Goal: Task Accomplishment & Management: Manage account settings

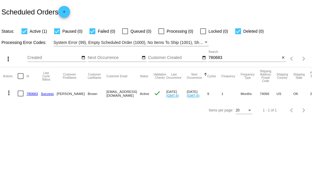
click at [219, 54] on div "780683 Search" at bounding box center [245, 55] width 72 height 11
click at [217, 55] on input "780683" at bounding box center [245, 57] width 72 height 5
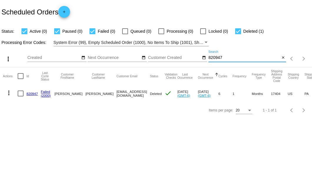
type input "820947"
drag, startPoint x: 92, startPoint y: 93, endPoint x: 153, endPoint y: 93, distance: 60.4
click at [150, 93] on mat-cell "[EMAIL_ADDRESS][DOMAIN_NAME]" at bounding box center [134, 93] width 34 height 17
copy mat-cell "7177649008@exceptionalproducts.org"
click at [30, 94] on link "820947" at bounding box center [32, 94] width 11 height 4
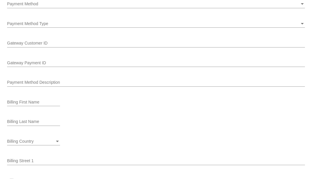
scroll to position [606, 0]
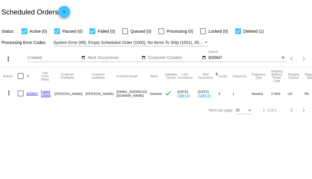
click at [216, 58] on input "820947" at bounding box center [245, 57] width 72 height 5
type input "947726"
drag, startPoint x: 95, startPoint y: 94, endPoint x: 157, endPoint y: 93, distance: 61.9
click at [157, 93] on mat-row "more_vert 947726 Failed (2000) Sharon Stolzenbach 4236387268@exceptionalproduct…" at bounding box center [215, 93] width 425 height 17
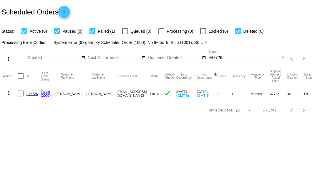
copy mat-cell "4236387268@exceptionalproducts.org"
click at [31, 93] on link "947726" at bounding box center [32, 94] width 11 height 4
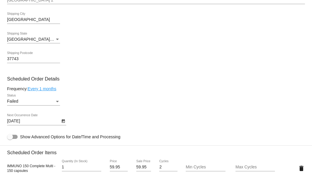
scroll to position [334, 0]
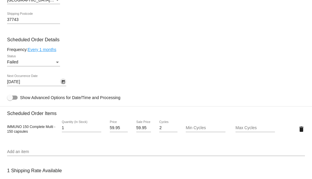
click at [65, 82] on button "Open calendar" at bounding box center [63, 81] width 6 height 6
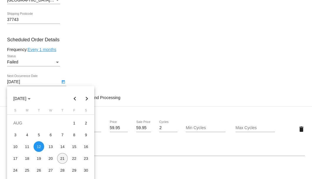
click at [61, 158] on div "21" at bounding box center [62, 158] width 11 height 11
type input "8/21/2025"
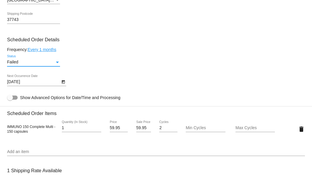
click at [57, 63] on div "Status" at bounding box center [57, 62] width 3 height 1
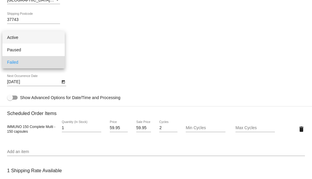
click at [48, 36] on span "Active" at bounding box center [33, 37] width 53 height 12
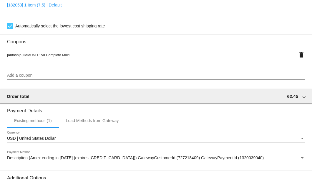
scroll to position [585, 0]
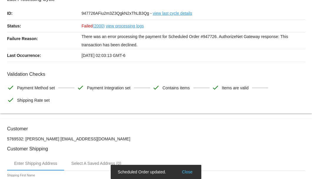
scroll to position [0, 0]
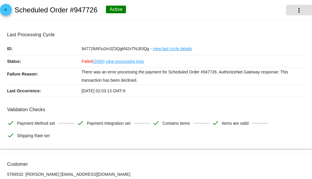
click at [296, 12] on mat-icon "more_vert" at bounding box center [299, 10] width 7 height 7
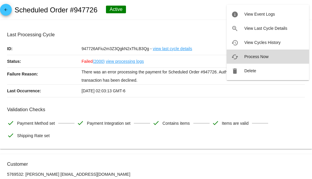
click at [257, 57] on span "Process Now" at bounding box center [257, 56] width 24 height 5
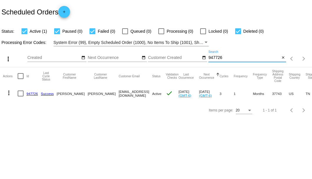
click at [215, 60] on input "947726" at bounding box center [245, 57] width 72 height 5
paste input "784610"
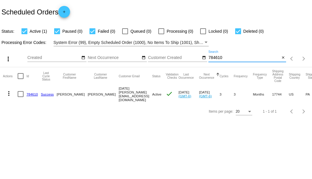
type input "784610"
click at [35, 95] on link "784610" at bounding box center [32, 94] width 11 height 4
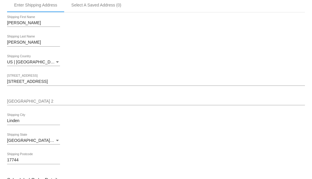
scroll to position [295, 0]
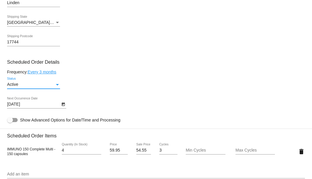
click at [54, 85] on div "Active" at bounding box center [31, 84] width 48 height 5
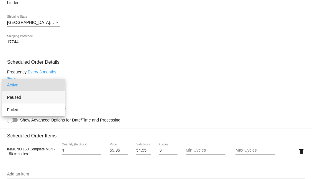
click at [43, 98] on span "Paused" at bounding box center [33, 97] width 53 height 12
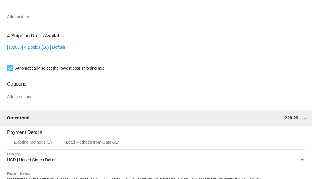
scroll to position [548, 0]
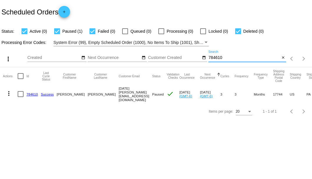
click at [217, 58] on input "784610" at bounding box center [245, 57] width 72 height 5
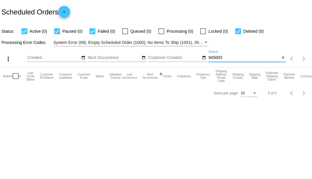
type input "945003"
click at [214, 57] on input "945003" at bounding box center [245, 57] width 72 height 5
paste input "663008"
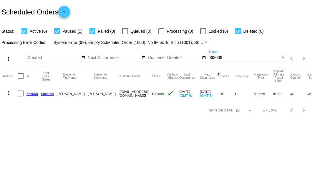
type input "663008"
click at [30, 94] on link "663008" at bounding box center [32, 94] width 11 height 4
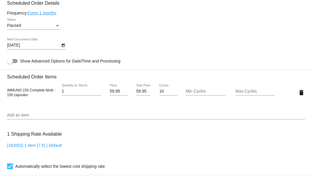
scroll to position [295, 0]
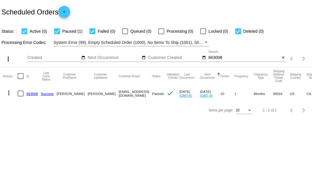
drag, startPoint x: 95, startPoint y: 93, endPoint x: 133, endPoint y: 93, distance: 38.3
click at [133, 93] on mat-cell "rlsmith@smithwalls.com" at bounding box center [136, 93] width 34 height 17
copy mat-cell "rlsmith@smithwalls.com"
click at [23, 94] on div at bounding box center [21, 93] width 6 height 6
click at [21, 96] on input "checkbox" at bounding box center [20, 96] width 0 height 0
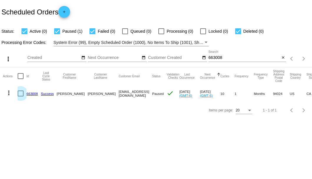
checkbox input "true"
click at [11, 92] on mat-icon "more_vert" at bounding box center [8, 92] width 7 height 7
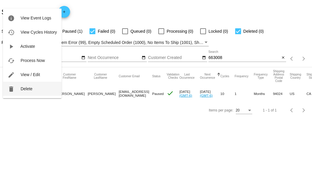
click at [19, 90] on button "delete Delete" at bounding box center [32, 89] width 59 height 14
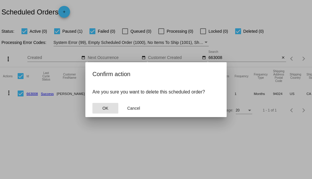
click at [106, 108] on span "OK" at bounding box center [106, 108] width 6 height 5
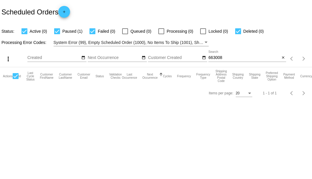
click at [214, 56] on input "663008" at bounding box center [245, 57] width 72 height 5
type input "9"
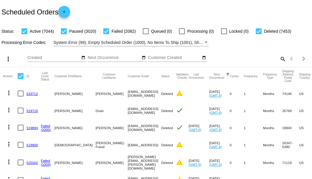
click at [281, 63] on mat-icon "search" at bounding box center [282, 58] width 7 height 9
click at [281, 60] on input "Search" at bounding box center [248, 57] width 78 height 5
paste input "954003"
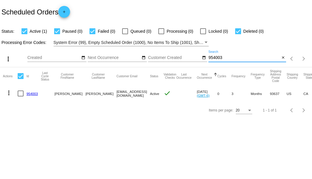
type input "954003"
click at [29, 92] on link "954003" at bounding box center [32, 94] width 11 height 4
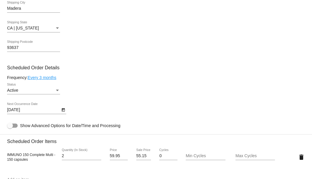
scroll to position [295, 0]
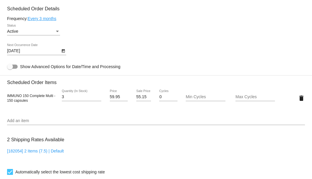
type input "3"
click at [99, 97] on input "3" at bounding box center [81, 97] width 39 height 5
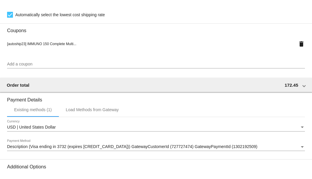
scroll to position [516, 0]
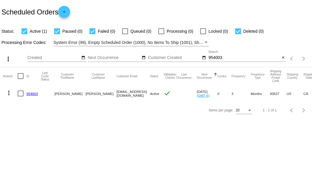
click at [218, 57] on input "954003" at bounding box center [245, 57] width 72 height 5
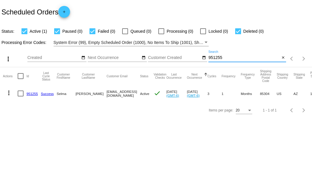
type input "951255"
click at [30, 94] on link "951255" at bounding box center [32, 94] width 11 height 4
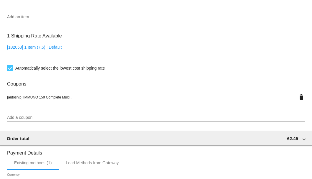
scroll to position [569, 0]
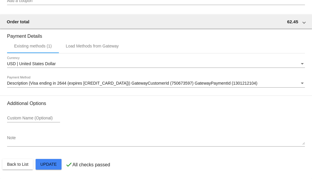
click at [40, 141] on textarea "Note" at bounding box center [156, 140] width 298 height 9
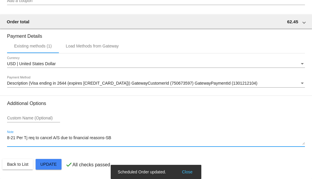
type textarea "8-21 Per Tj req to cancel A/S due to financial reasons-SB"
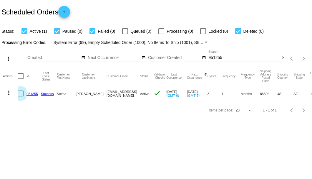
click at [22, 94] on div at bounding box center [21, 93] width 6 height 6
click at [21, 96] on input "checkbox" at bounding box center [20, 96] width 0 height 0
checkbox input "true"
click at [10, 93] on mat-icon "more_vert" at bounding box center [8, 92] width 7 height 7
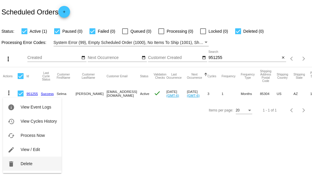
click at [23, 165] on span "Delete" at bounding box center [27, 163] width 12 height 5
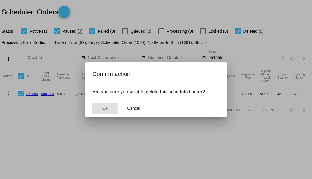
click at [107, 109] on span "OK" at bounding box center [106, 108] width 6 height 5
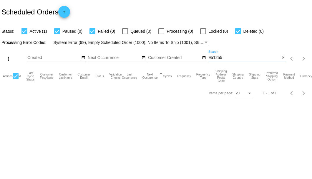
click at [227, 59] on input "951255" at bounding box center [245, 57] width 72 height 5
type input "951255"
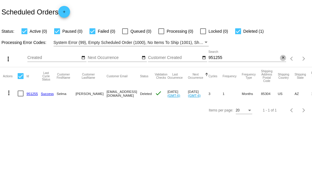
click at [283, 58] on mat-icon "close" at bounding box center [283, 57] width 4 height 5
click at [283, 58] on mat-icon "search" at bounding box center [282, 58] width 7 height 9
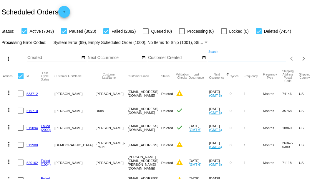
click at [263, 60] on input "Search" at bounding box center [248, 57] width 78 height 5
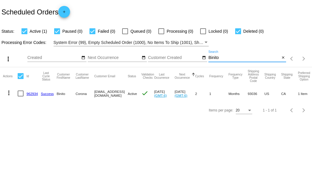
type input "Binito"
click at [35, 93] on link "962934" at bounding box center [32, 94] width 11 height 4
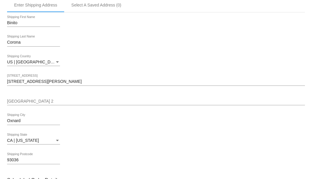
scroll to position [275, 0]
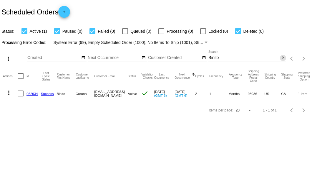
click at [283, 57] on mat-icon "close" at bounding box center [283, 57] width 4 height 5
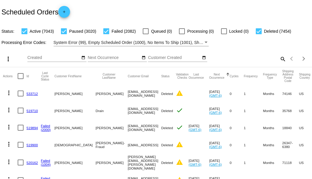
click at [157, 0] on div "Scheduled Orders add" at bounding box center [156, 12] width 312 height 24
click at [279, 63] on mat-icon "search" at bounding box center [282, 58] width 7 height 9
click at [279, 60] on input "Search" at bounding box center [248, 57] width 78 height 5
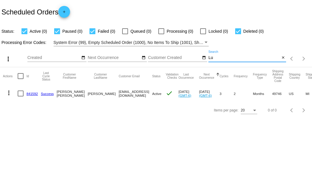
type input "L"
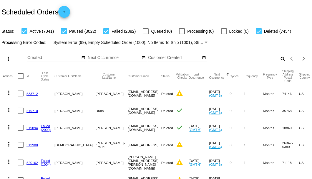
click at [281, 63] on mat-icon "search" at bounding box center [282, 58] width 7 height 9
click at [281, 60] on input "Search" at bounding box center [248, 57] width 78 height 5
paste input "784610"
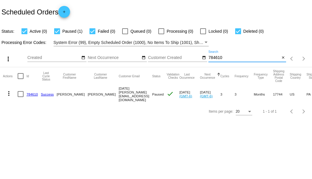
type input "784610"
click at [35, 94] on link "784610" at bounding box center [32, 94] width 11 height 4
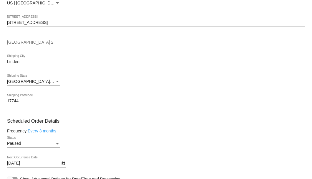
scroll to position [314, 0]
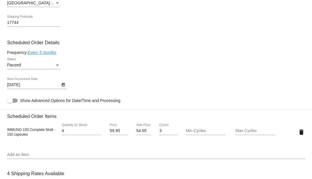
click at [62, 84] on icon "Open calendar" at bounding box center [63, 85] width 3 height 4
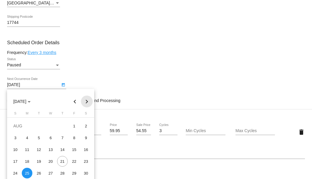
click at [87, 100] on button "Next month" at bounding box center [87, 101] width 12 height 12
click at [84, 85] on div at bounding box center [156, 89] width 312 height 179
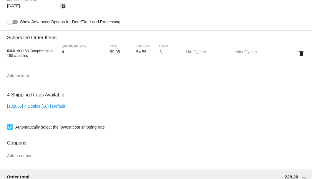
scroll to position [373, 0]
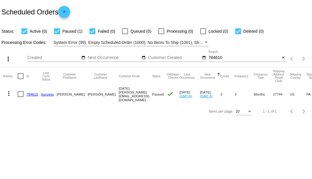
click at [222, 59] on input "784610" at bounding box center [245, 57] width 72 height 5
paste input "5039915195@ExceptionalProducts.org"
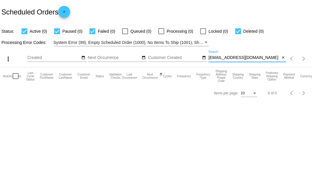
type input "5039915195@ExceptionalProducts.org"
click at [283, 56] on mat-icon "close" at bounding box center [283, 57] width 4 height 5
click at [283, 56] on mat-icon "search" at bounding box center [282, 58] width 7 height 9
click at [283, 56] on input "Search" at bounding box center [248, 57] width 78 height 5
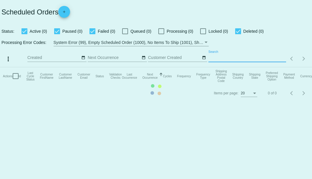
paste input "[EMAIL_ADDRESS][DOMAIN_NAME]"
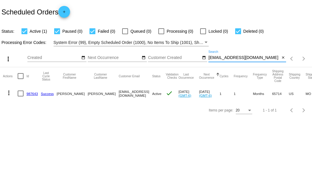
type input "[EMAIL_ADDRESS][DOMAIN_NAME]"
click at [31, 93] on link "987643" at bounding box center [32, 94] width 11 height 4
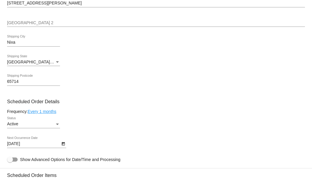
scroll to position [295, 0]
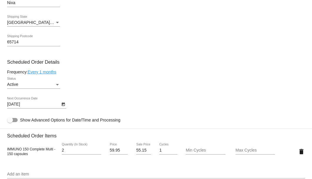
click at [54, 74] on link "Every 1 months" at bounding box center [42, 72] width 29 height 5
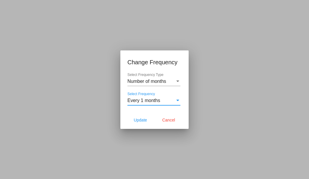
click at [138, 103] on span "Every 1 months" at bounding box center [144, 100] width 33 height 5
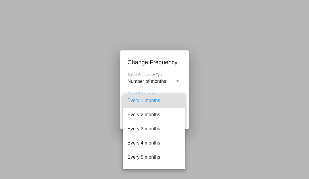
click at [92, 113] on div at bounding box center [154, 89] width 309 height 179
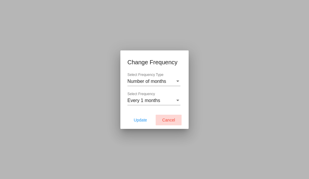
click at [171, 121] on span "Cancel" at bounding box center [168, 120] width 13 height 5
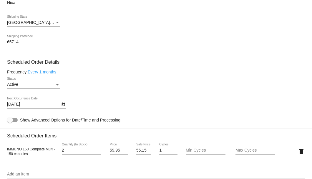
click at [50, 72] on link "Every 1 months" at bounding box center [42, 72] width 29 height 5
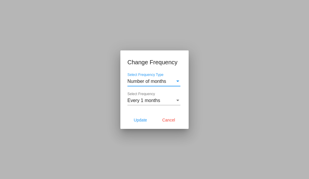
click at [150, 100] on span "Every 1 months" at bounding box center [144, 100] width 33 height 5
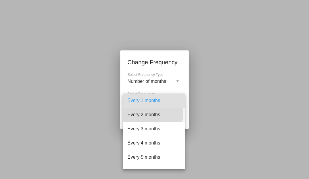
click at [146, 114] on span "Every 2 months" at bounding box center [154, 115] width 53 height 14
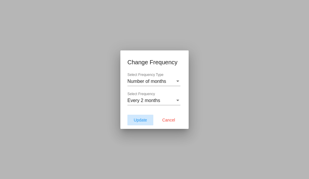
click at [144, 121] on span "Update" at bounding box center [140, 120] width 13 height 5
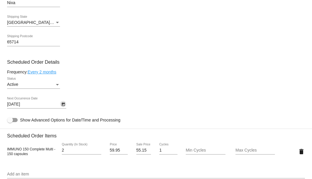
click at [63, 104] on icon "Open calendar" at bounding box center [63, 105] width 3 height 4
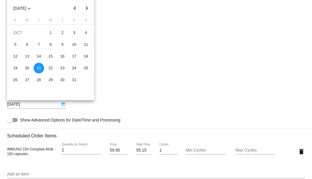
click at [75, 8] on button "Previous month" at bounding box center [75, 8] width 12 height 12
click at [13, 81] on div "21" at bounding box center [15, 80] width 11 height 11
type input "9/21/2025"
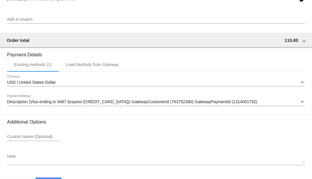
scroll to position [569, 0]
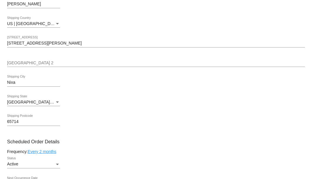
scroll to position [313, 0]
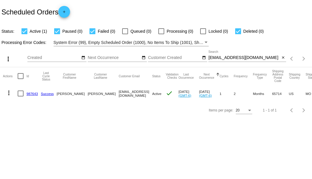
click at [33, 92] on link "987643" at bounding box center [32, 94] width 11 height 4
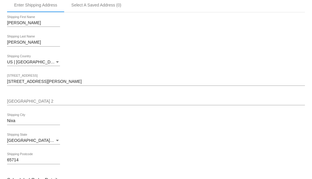
scroll to position [255, 0]
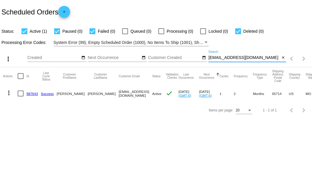
drag, startPoint x: 258, startPoint y: 58, endPoint x: 210, endPoint y: 58, distance: 48.6
click at [210, 58] on input "[EMAIL_ADDRESS][DOMAIN_NAME]" at bounding box center [245, 57] width 72 height 5
type input "v"
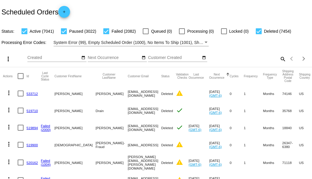
click at [282, 63] on mat-icon "search" at bounding box center [282, 58] width 7 height 9
click at [282, 60] on input "Search" at bounding box center [248, 57] width 78 height 5
paste input "965450"
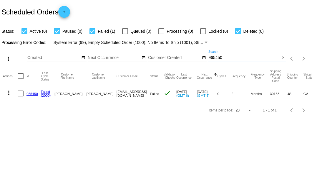
type input "965450"
click at [20, 95] on div at bounding box center [21, 93] width 6 height 6
click at [20, 96] on input "checkbox" at bounding box center [20, 96] width 0 height 0
checkbox input "true"
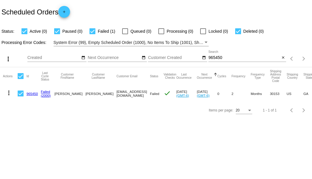
click at [11, 95] on mat-icon "more_vert" at bounding box center [8, 92] width 7 height 7
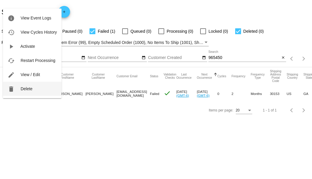
click at [21, 91] on button "delete Delete" at bounding box center [32, 89] width 59 height 14
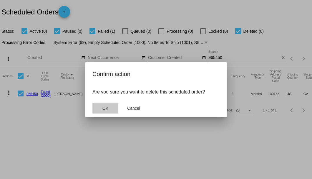
click at [104, 108] on span "OK" at bounding box center [106, 108] width 6 height 5
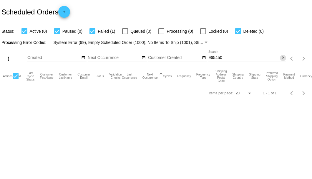
click at [284, 58] on mat-icon "close" at bounding box center [283, 57] width 4 height 5
